Goal: Transaction & Acquisition: Obtain resource

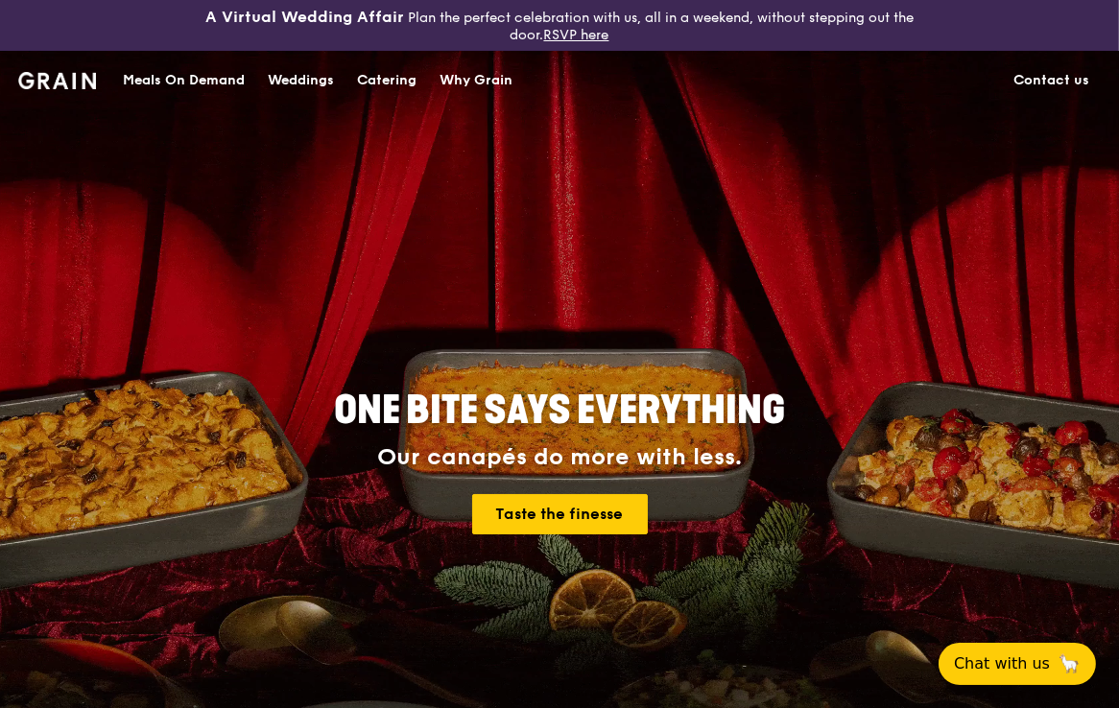
click at [388, 77] on div "Catering" at bounding box center [387, 81] width 60 height 58
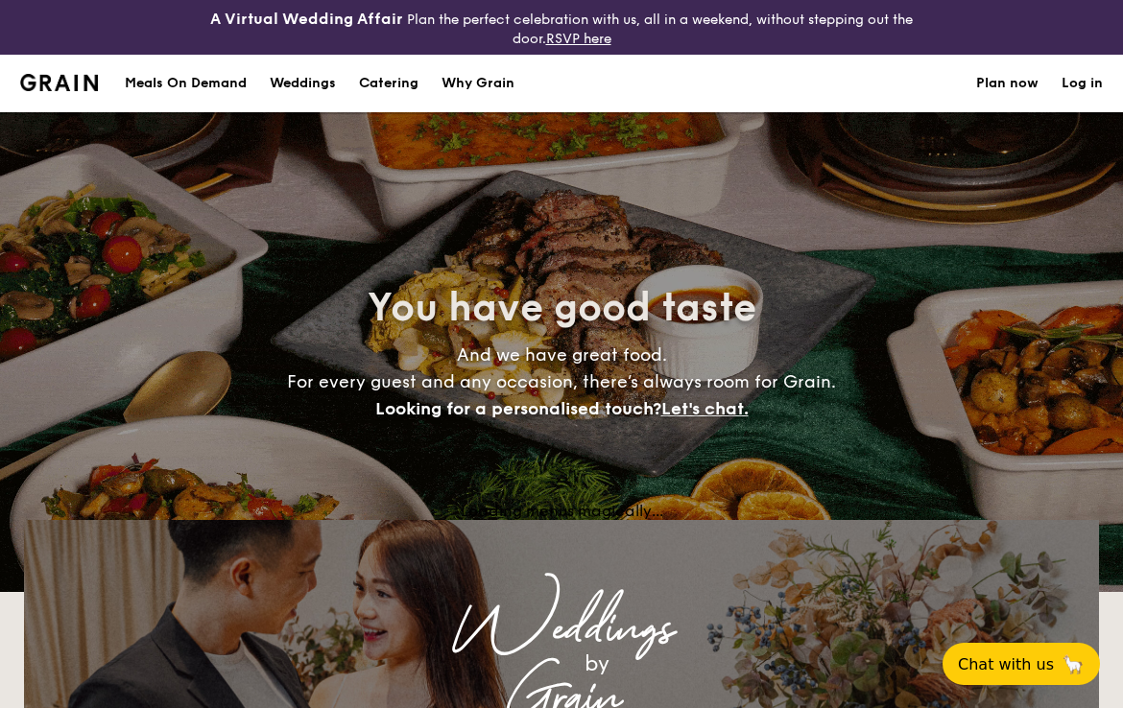
select select
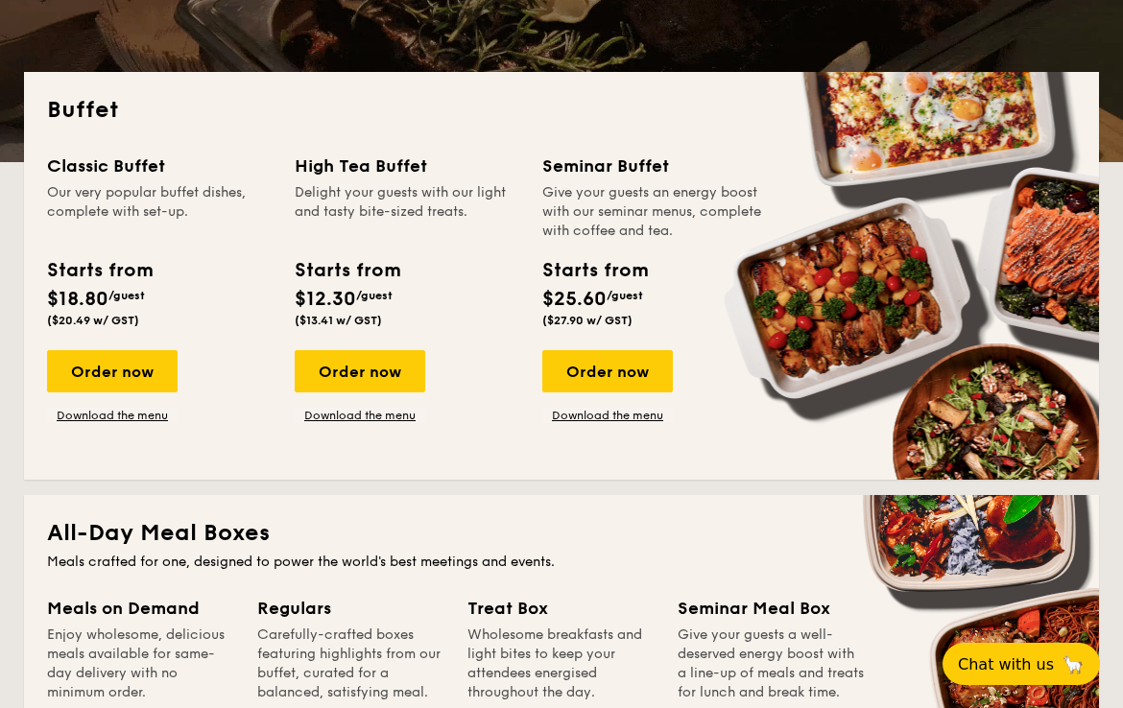
scroll to position [483, 0]
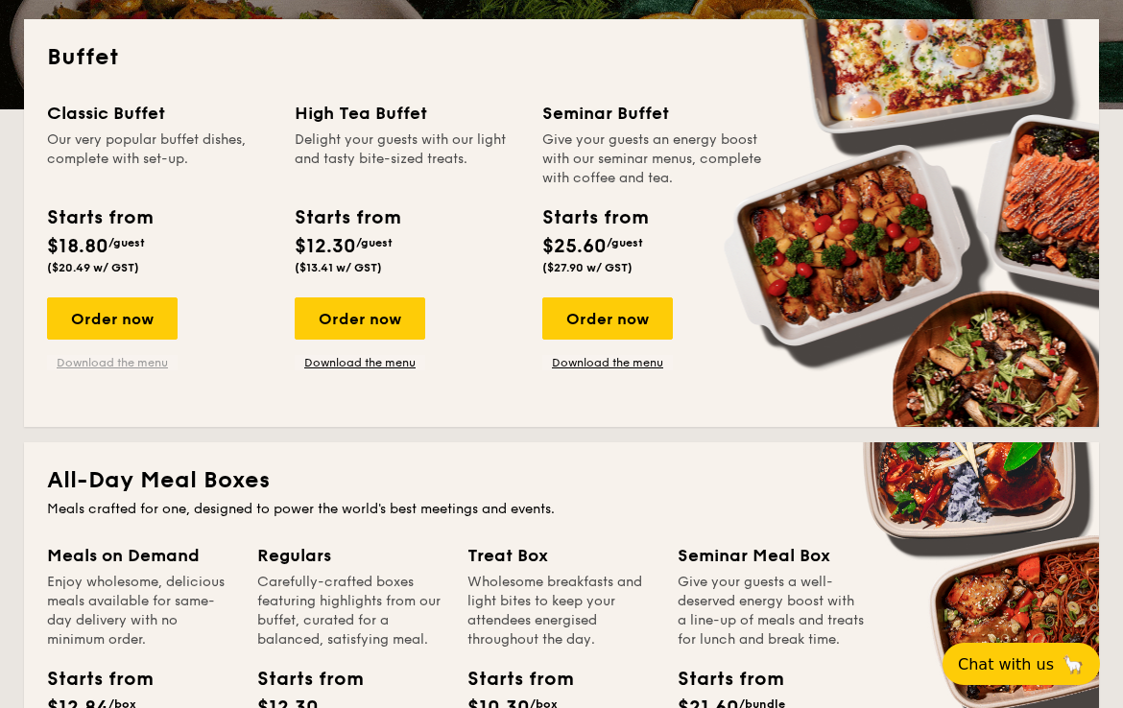
click at [122, 357] on link "Download the menu" at bounding box center [112, 362] width 131 height 15
